Goal: Navigation & Orientation: Find specific page/section

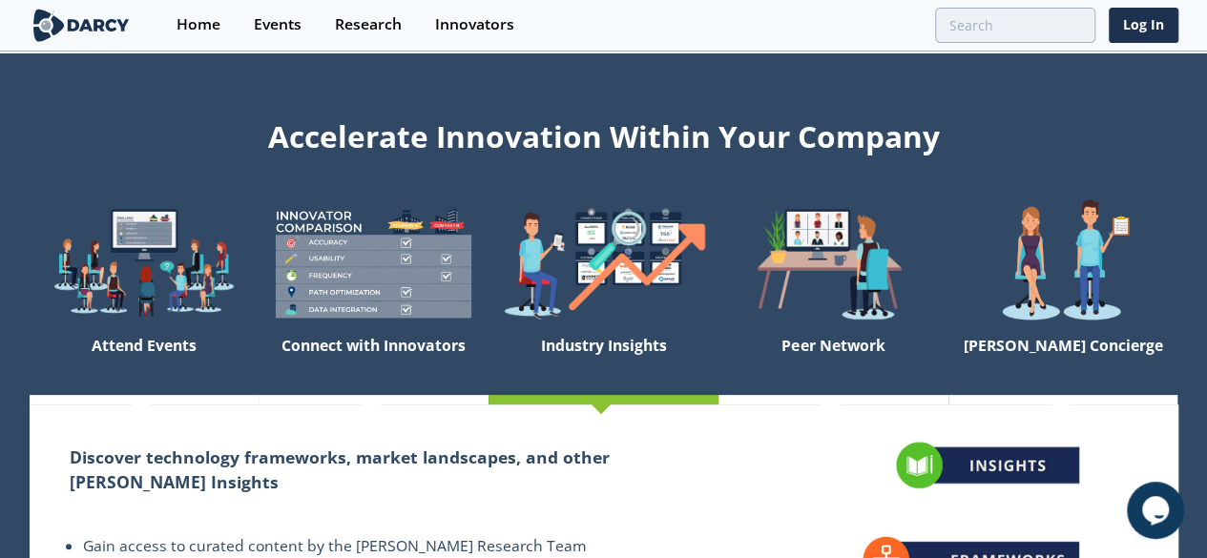
click at [196, 27] on div "Home" at bounding box center [198, 24] width 44 height 15
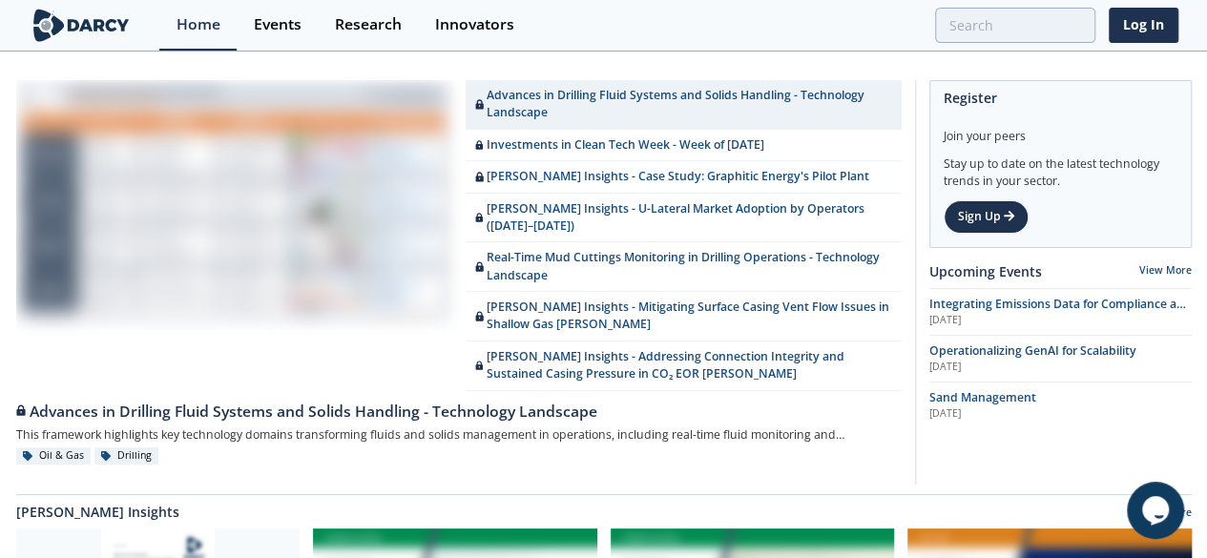
click at [260, 20] on div "Events" at bounding box center [278, 24] width 48 height 15
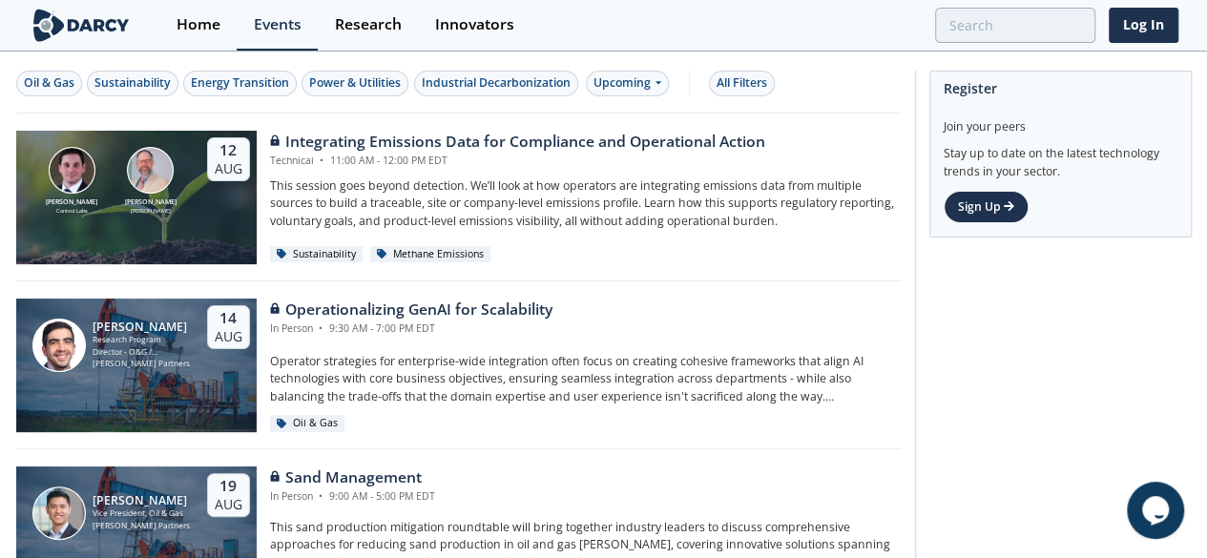
click at [361, 27] on div "Research" at bounding box center [368, 24] width 67 height 15
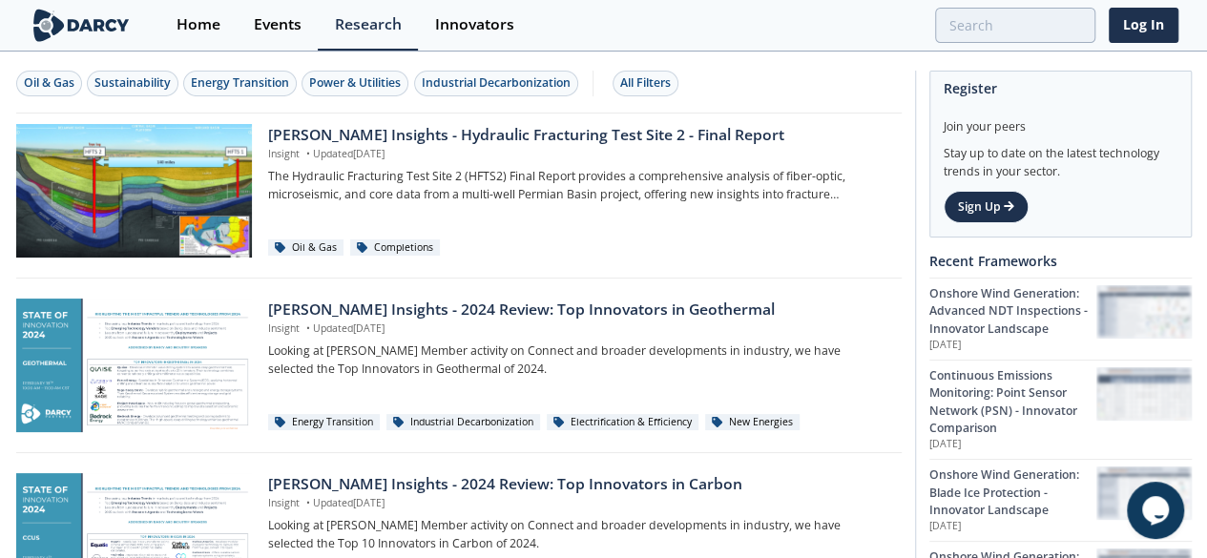
click at [190, 27] on div "Home" at bounding box center [198, 24] width 44 height 15
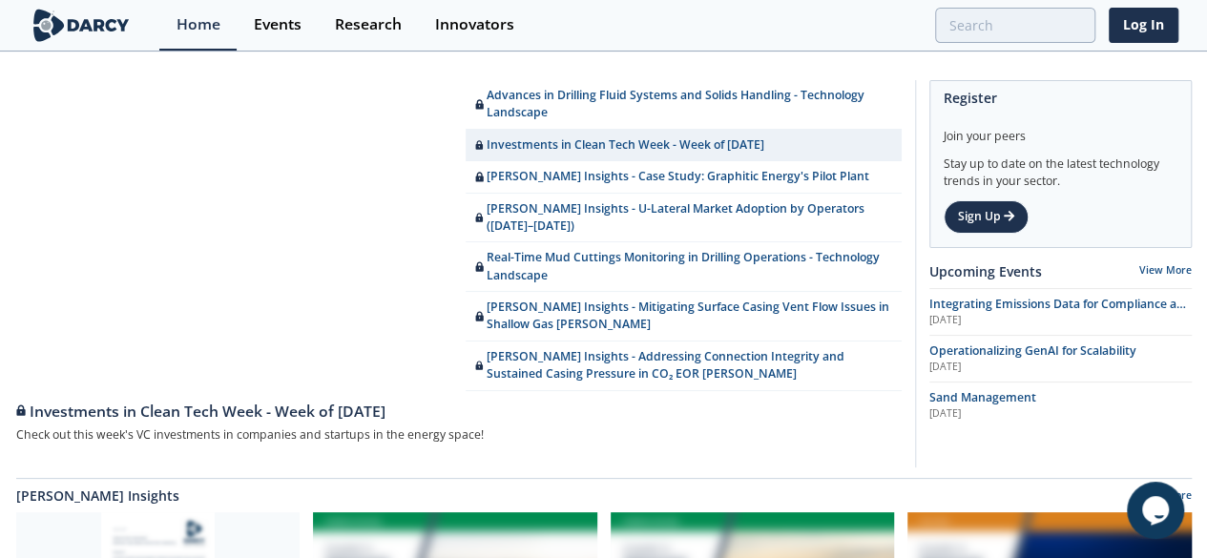
click at [341, 22] on div "Research" at bounding box center [368, 24] width 67 height 15
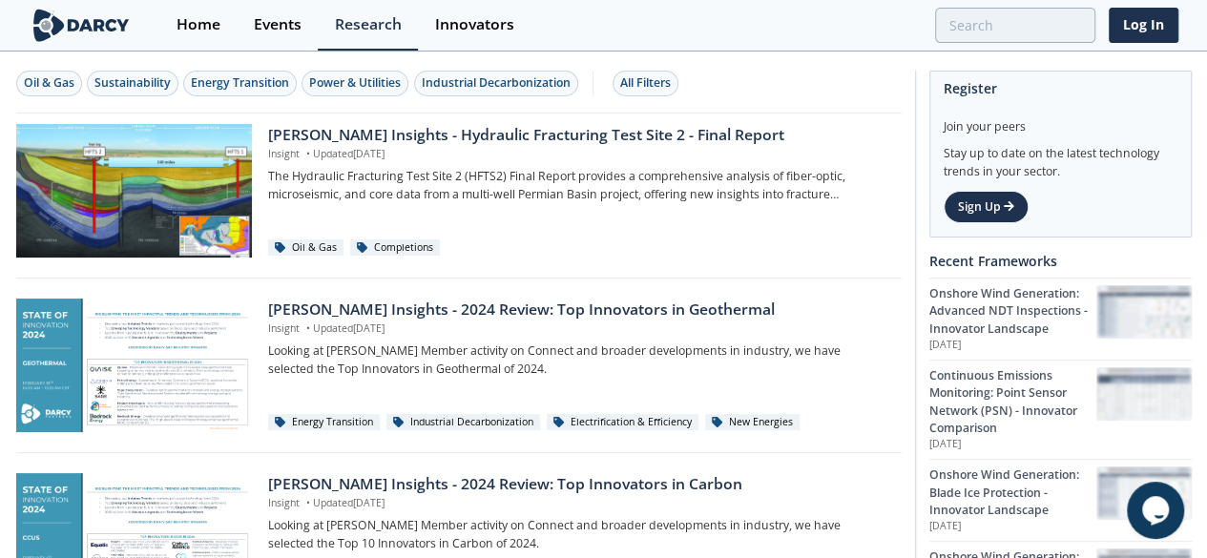
click at [262, 26] on div "Events" at bounding box center [278, 24] width 48 height 15
click at [189, 24] on div "Home" at bounding box center [198, 24] width 44 height 15
